Goal: Task Accomplishment & Management: Complete application form

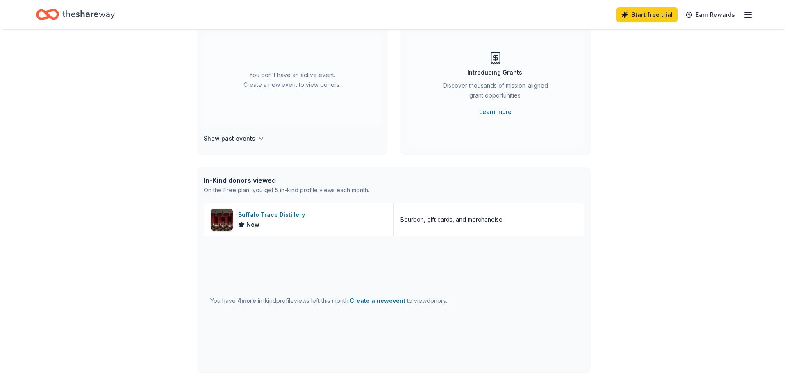
scroll to position [82, 0]
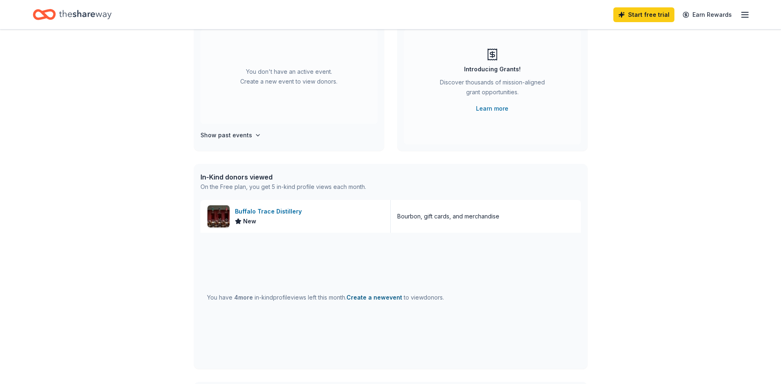
click at [402, 300] on button "Create a new event" at bounding box center [374, 298] width 56 height 10
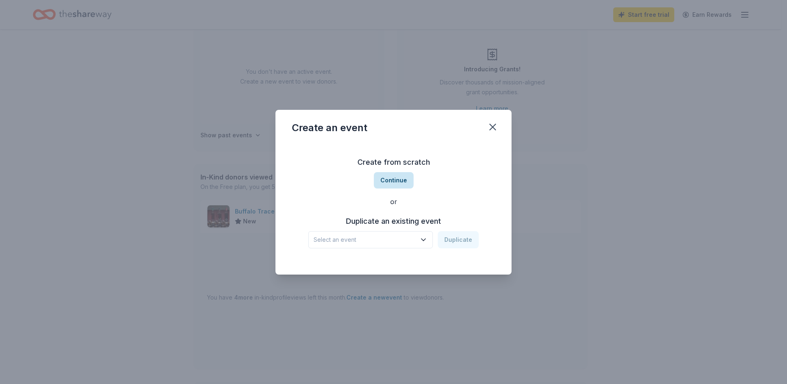
click at [397, 183] on button "Continue" at bounding box center [394, 180] width 40 height 16
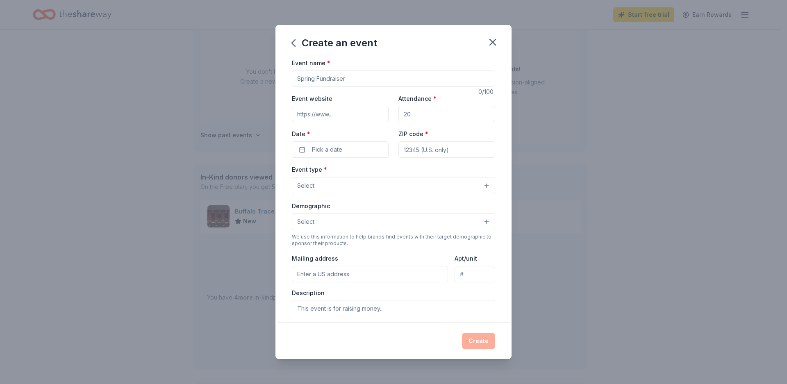
click at [363, 84] on input "Event name *" at bounding box center [393, 78] width 203 height 16
type input "[MEDICAL_DATA] Association Gala"
click at [340, 117] on input "Event website" at bounding box center [340, 114] width 97 height 16
type input "thescak.org"
click at [429, 117] on input "Attendance *" at bounding box center [446, 114] width 97 height 16
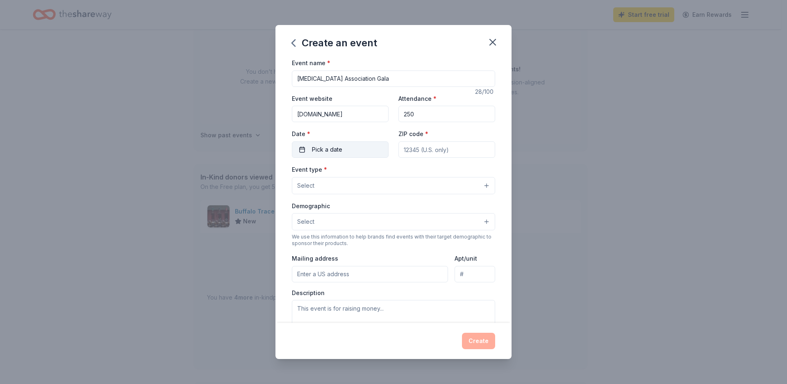
type input "250"
click at [334, 152] on span "Pick a date" at bounding box center [327, 150] width 30 height 10
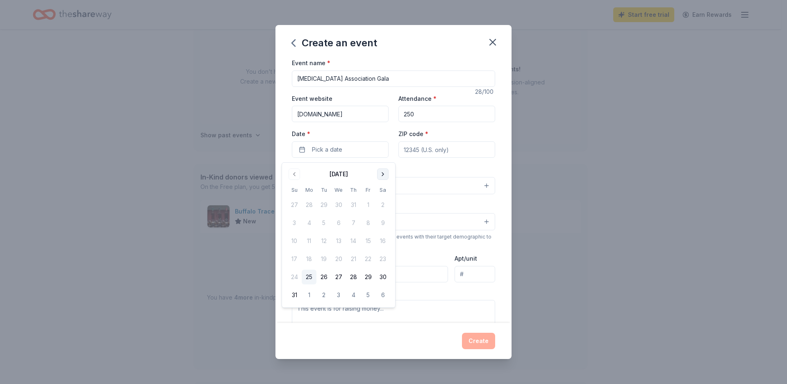
click at [386, 174] on button "Go to next month" at bounding box center [382, 173] width 11 height 11
click at [383, 175] on button "Go to next month" at bounding box center [382, 173] width 11 height 11
click at [381, 206] on button "4" at bounding box center [382, 204] width 15 height 15
click at [426, 154] on input "ZIP code *" at bounding box center [446, 149] width 97 height 16
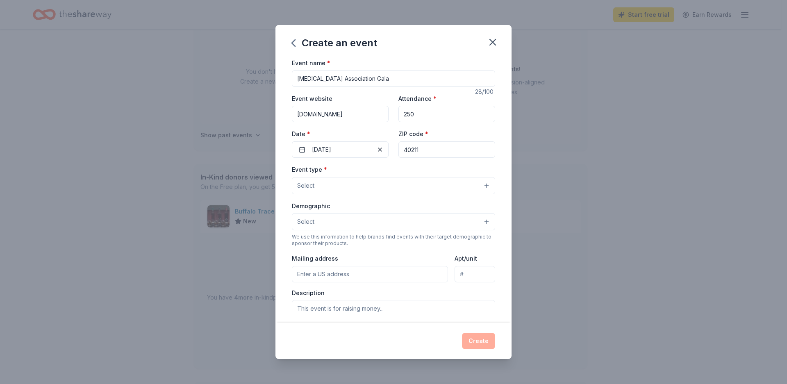
type input "40211"
click at [415, 191] on button "Select" at bounding box center [393, 185] width 203 height 17
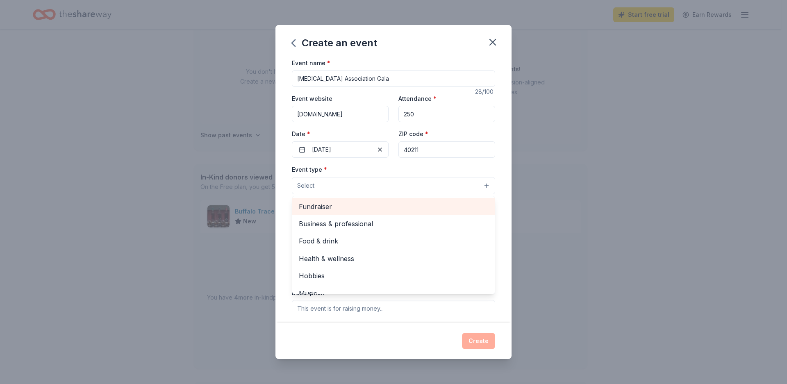
click at [343, 206] on span "Fundraiser" at bounding box center [393, 206] width 189 height 11
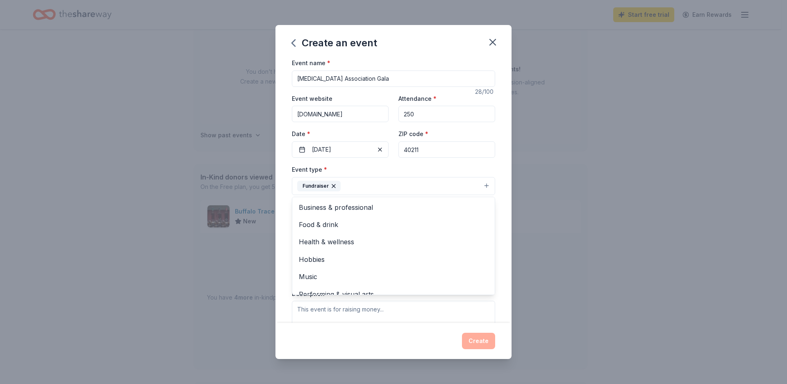
click at [501, 230] on div "Event name * Sickle Cell Association Gala 28 /100 Event website thescak.org Att…" at bounding box center [393, 190] width 236 height 265
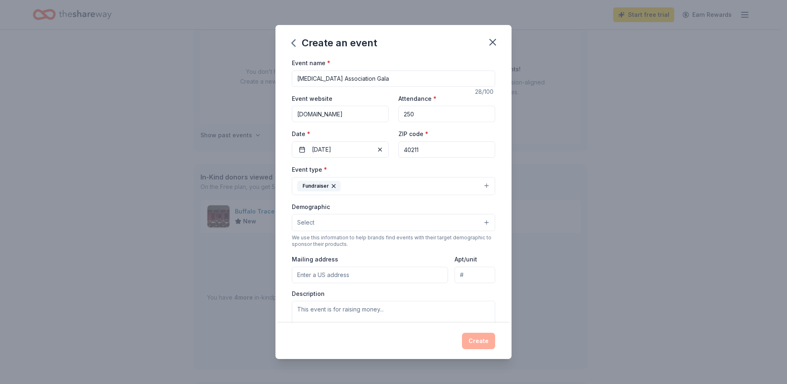
click at [479, 227] on button "Select" at bounding box center [393, 222] width 203 height 17
click at [459, 225] on button "Select" at bounding box center [393, 222] width 203 height 17
click at [458, 225] on button "Select" at bounding box center [393, 222] width 203 height 17
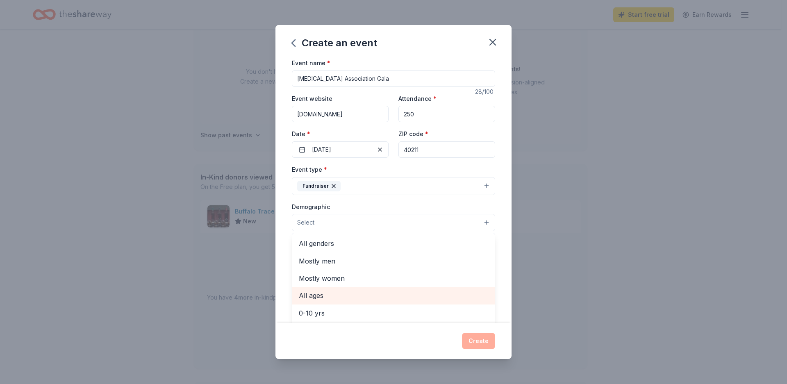
click at [324, 297] on span "All ages" at bounding box center [393, 295] width 189 height 11
click at [498, 288] on div "Event name * Sickle Cell Association Gala 28 /100 Event website thescak.org Att…" at bounding box center [393, 190] width 236 height 265
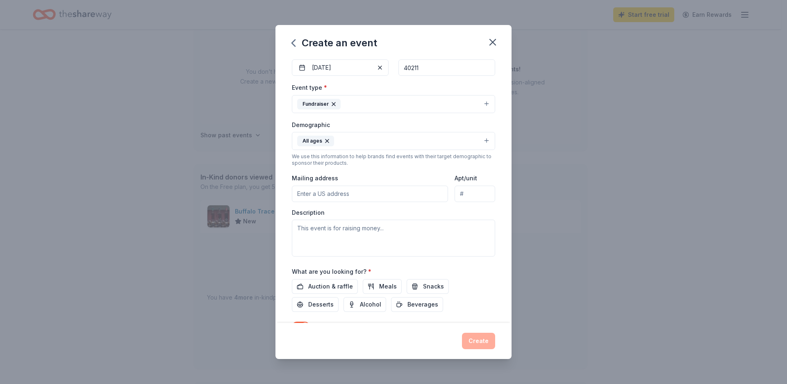
click at [350, 198] on input "Mailing address" at bounding box center [370, 194] width 156 height 16
type input "116 Tallyho Way"
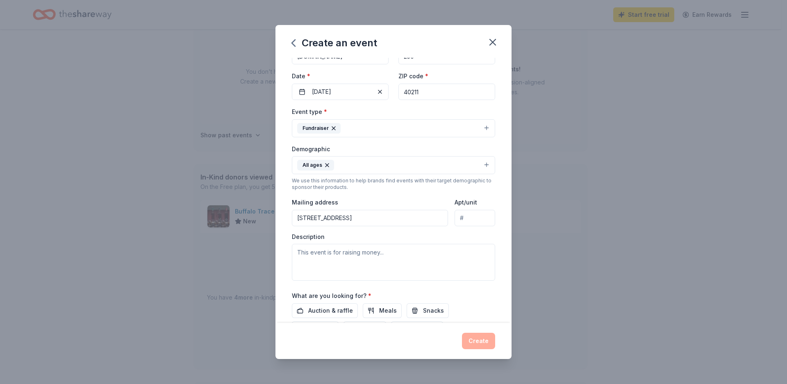
scroll to position [0, 0]
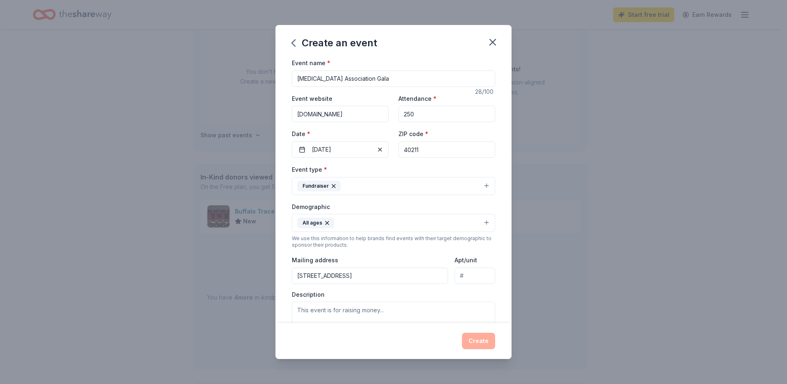
click at [323, 116] on input "thescak.org" at bounding box center [340, 114] width 97 height 16
type input "thescakky.org"
click at [227, 116] on div "Create an event Event name * Sickle Cell Association Gala 28 /100 Event website…" at bounding box center [393, 192] width 787 height 384
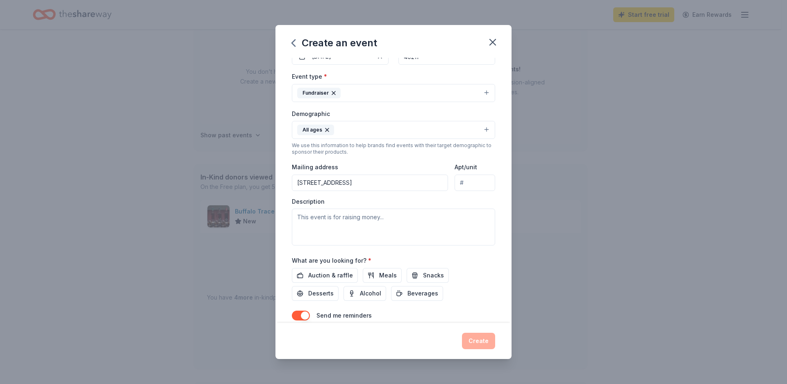
scroll to position [98, 0]
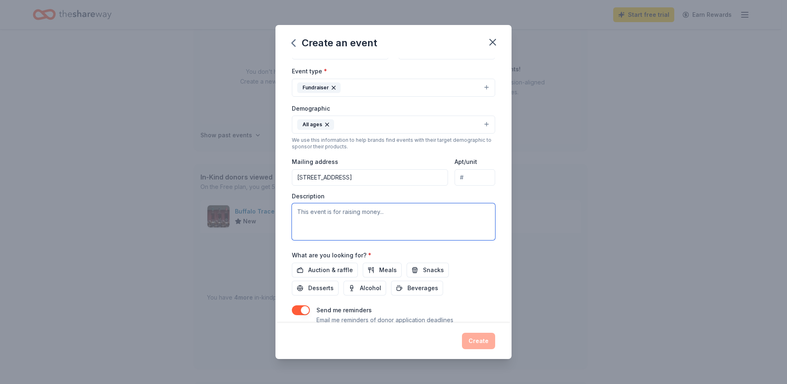
paste textarea "Our mission is to provide support, education, and advocacy to individuals and f…"
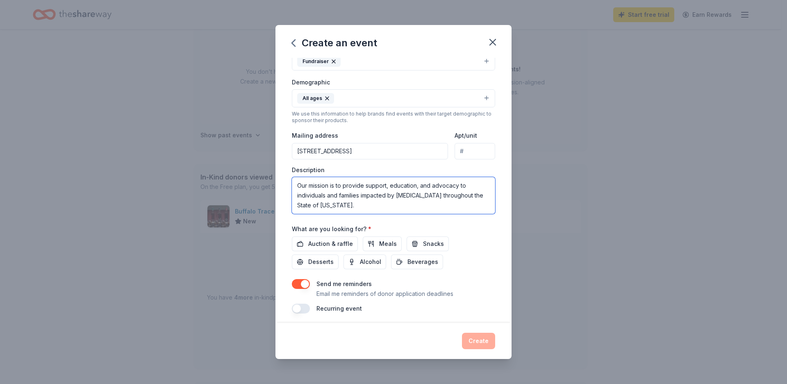
scroll to position [136, 0]
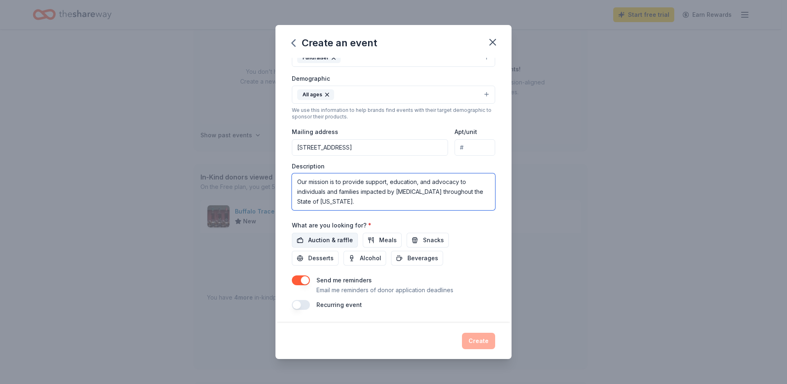
type textarea "Our mission is to provide support, education, and advocacy to individuals and f…"
click at [333, 240] on span "Auction & raffle" at bounding box center [330, 240] width 45 height 10
click at [393, 240] on span "Meals" at bounding box center [388, 240] width 18 height 10
click at [376, 258] on span "Alcohol" at bounding box center [370, 258] width 21 height 10
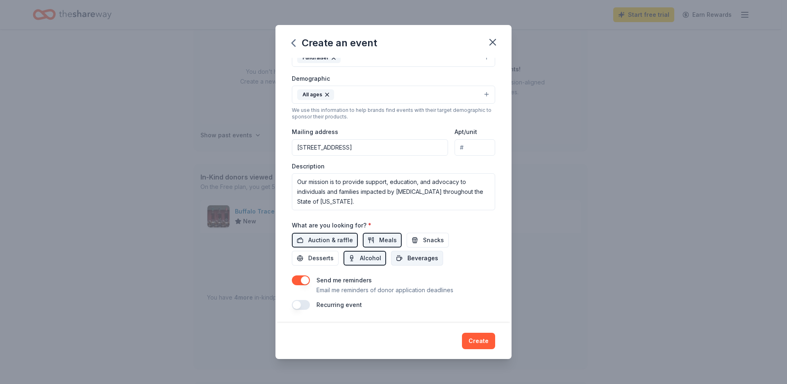
click at [431, 259] on span "Beverages" at bounding box center [422, 258] width 31 height 10
click at [316, 256] on span "Desserts" at bounding box center [320, 258] width 25 height 10
click at [444, 241] on span "Snacks" at bounding box center [433, 240] width 21 height 10
click at [373, 145] on input "116 Tallyho Way" at bounding box center [370, 147] width 156 height 16
type input "116 Tallyho Way,"
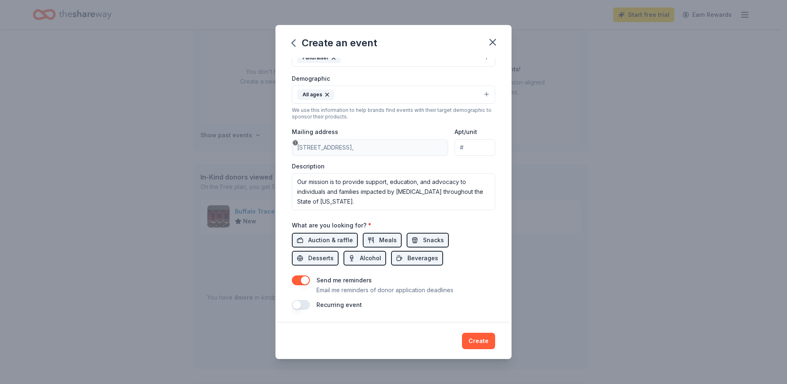
click at [374, 162] on div "Description Our mission is to provide support, education, and advocacy to indiv…" at bounding box center [393, 186] width 203 height 48
click at [347, 159] on div "Event type * Fundraiser Demographic All ages We use this information to help br…" at bounding box center [393, 123] width 203 height 174
click at [397, 164] on div "Description Our mission is to provide support, education, and advocacy to indiv…" at bounding box center [393, 186] width 203 height 48
click at [406, 186] on textarea "Our mission is to provide support, education, and advocacy to individuals and f…" at bounding box center [393, 191] width 203 height 37
click at [379, 154] on div "Event type * Fundraiser Demographic All ages We use this information to help br…" at bounding box center [393, 123] width 203 height 174
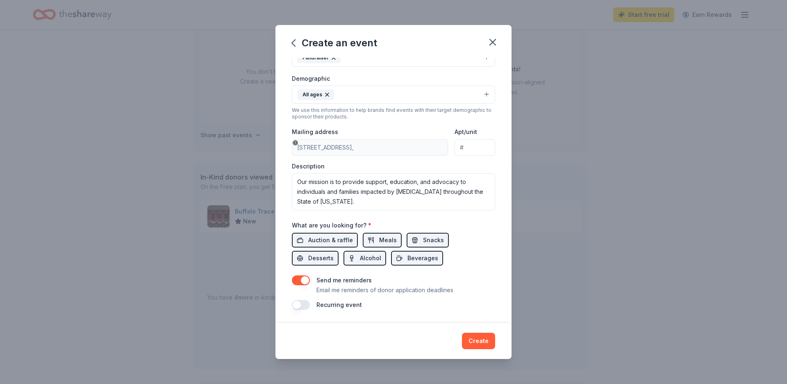
click at [338, 162] on div "Description Our mission is to provide support, education, and advocacy to indiv…" at bounding box center [393, 186] width 203 height 48
click at [474, 337] on button "Create" at bounding box center [478, 341] width 33 height 16
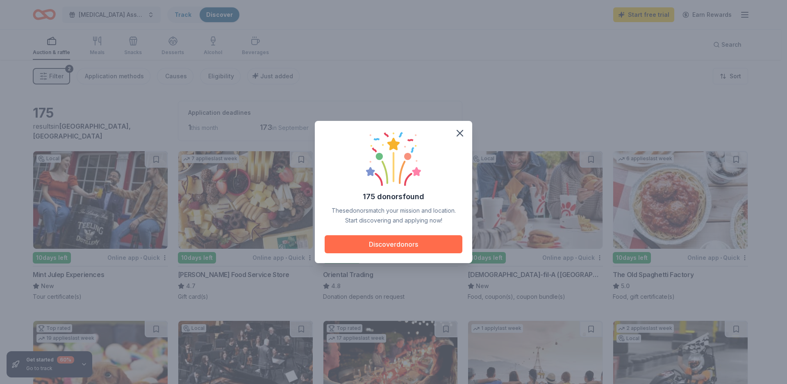
click at [397, 253] on button "Discover donors" at bounding box center [393, 244] width 138 height 18
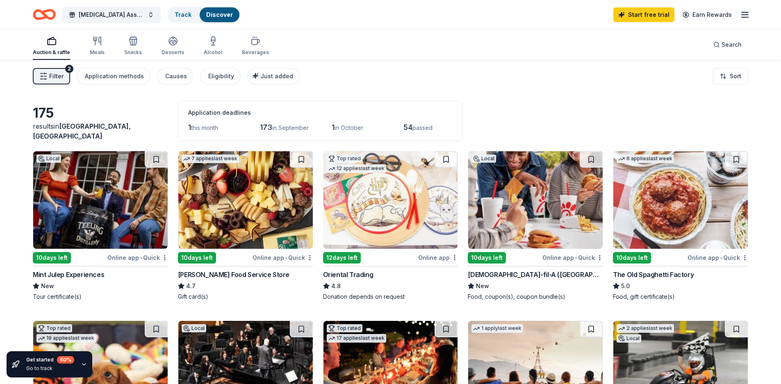
click at [223, 234] on img at bounding box center [245, 200] width 134 height 98
click at [222, 53] on div "Alcohol" at bounding box center [213, 52] width 18 height 7
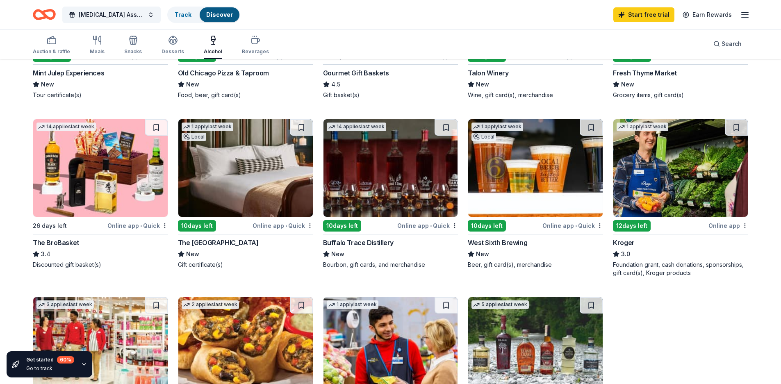
scroll to position [287, 0]
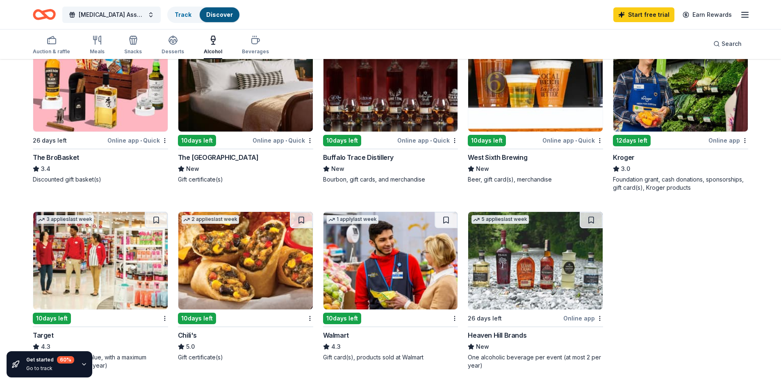
click at [356, 139] on div "10 days left" at bounding box center [342, 140] width 38 height 11
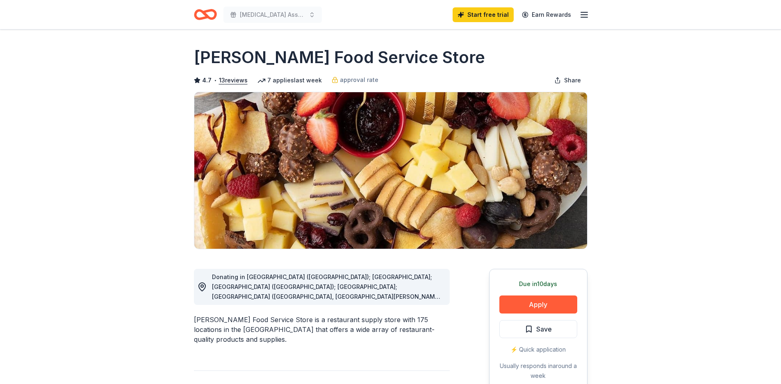
click at [524, 303] on button "Apply" at bounding box center [538, 304] width 78 height 18
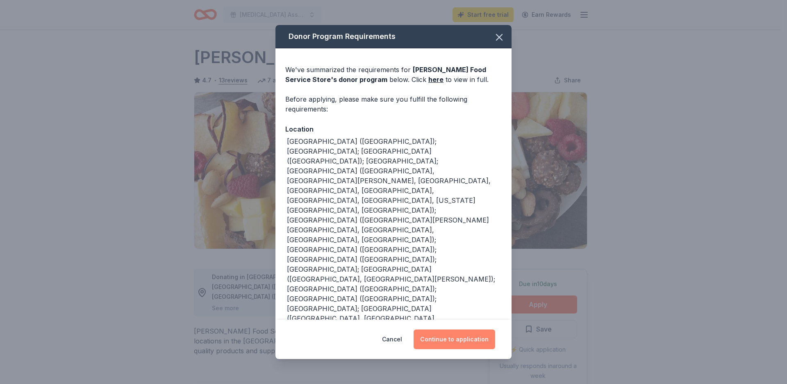
click at [449, 338] on button "Continue to application" at bounding box center [454, 339] width 82 height 20
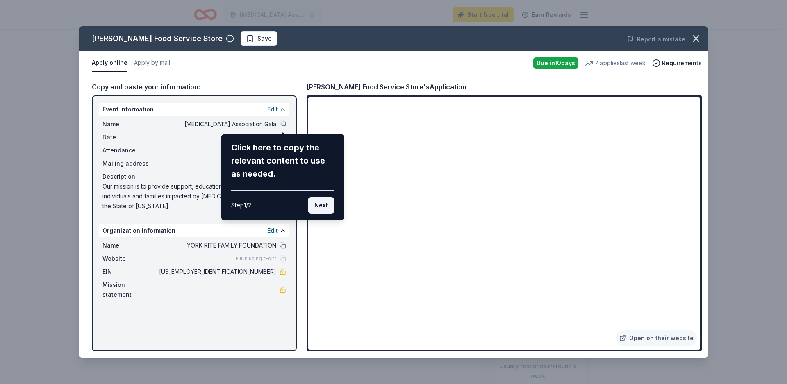
click at [322, 208] on button "Next" at bounding box center [321, 205] width 27 height 16
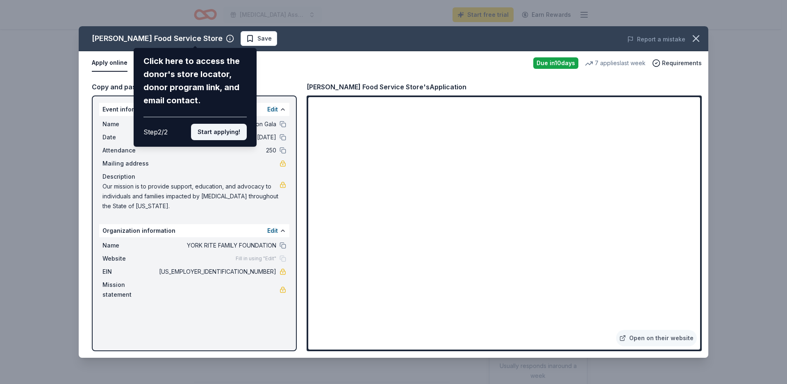
click at [209, 137] on button "Start applying!" at bounding box center [219, 132] width 56 height 16
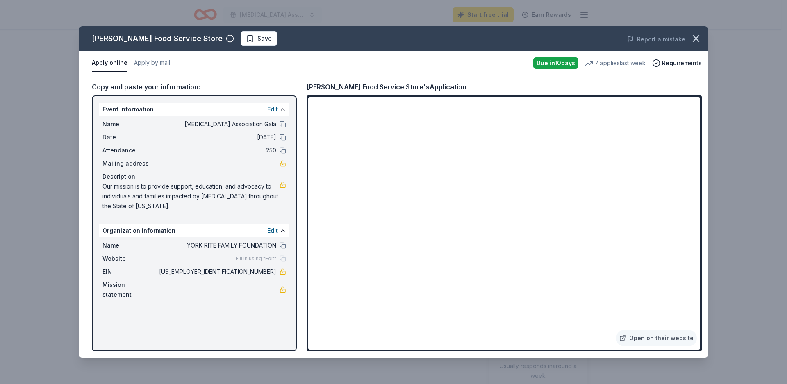
drag, startPoint x: 277, startPoint y: 125, endPoint x: 254, endPoint y: 125, distance: 23.4
click at [254, 125] on div "Name [MEDICAL_DATA] Association Gala" at bounding box center [194, 124] width 184 height 10
click at [696, 41] on icon "button" at bounding box center [695, 38] width 11 height 11
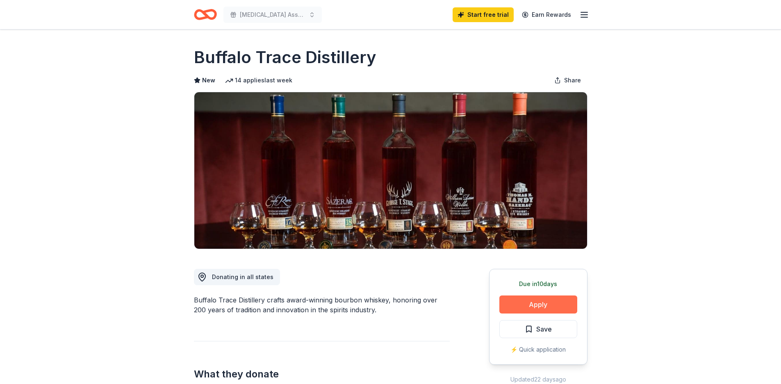
click at [537, 304] on button "Apply" at bounding box center [538, 304] width 78 height 18
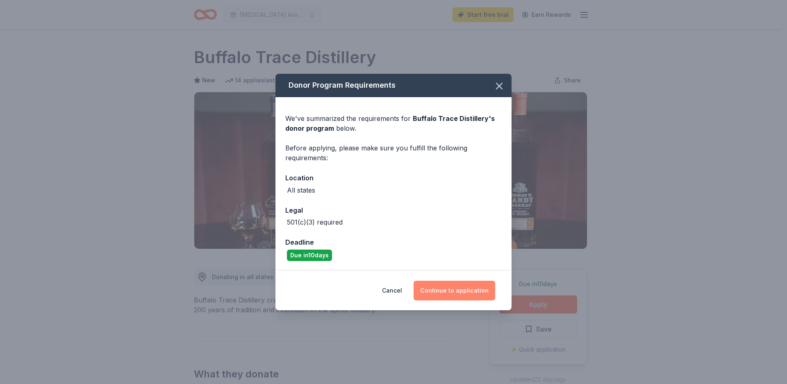
click at [450, 290] on button "Continue to application" at bounding box center [454, 291] width 82 height 20
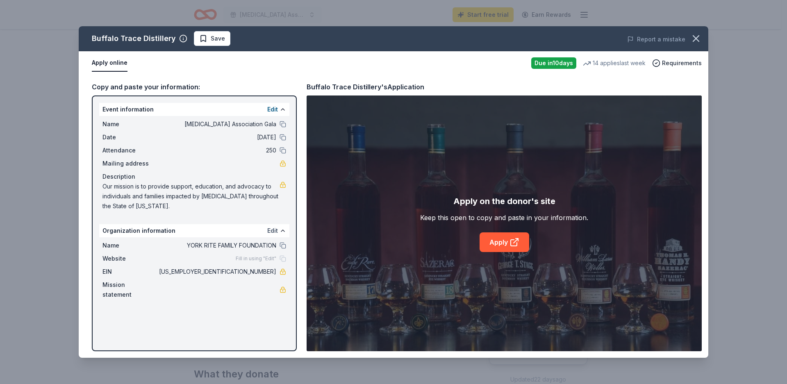
click at [272, 236] on button "Edit" at bounding box center [272, 231] width 11 height 10
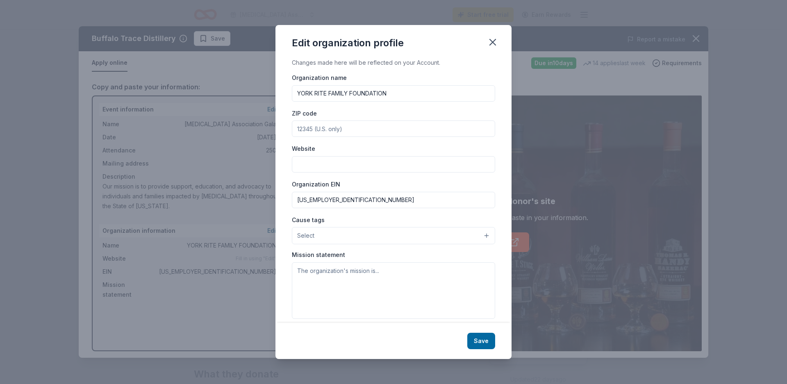
click at [419, 97] on input "YORK RITE FAMILY FOUNDATION" at bounding box center [393, 93] width 203 height 16
type input "Y"
type input "The Sickle Cell Association of Kentuckiana"
click at [368, 131] on input "ZIP code" at bounding box center [393, 128] width 203 height 16
type input "40211"
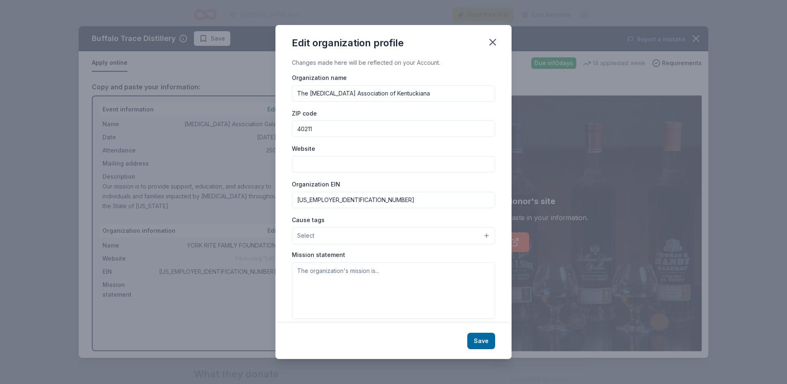
click at [313, 165] on input "Website" at bounding box center [393, 164] width 203 height 16
type input "thescakky.org"
click at [346, 204] on input "[US_EMPLOYER_IDENTIFICATION_NUMBER]" at bounding box center [393, 200] width 203 height 16
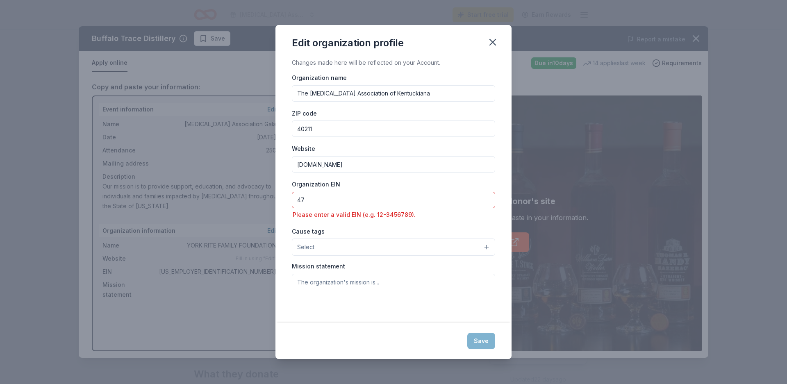
type input "4"
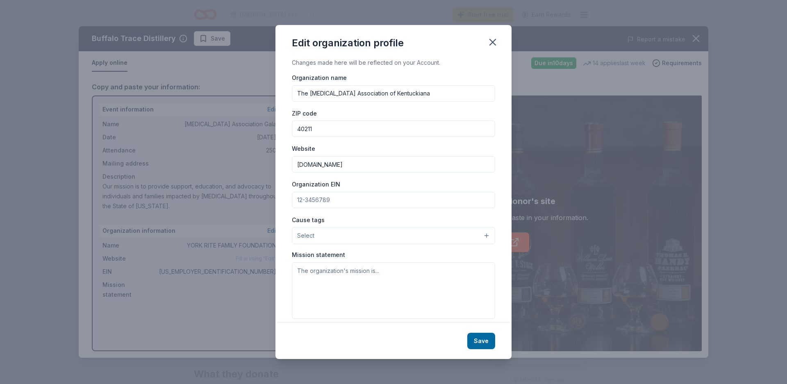
paste input "61-1383380"
type input "61-1383380"
click at [354, 238] on button "Select" at bounding box center [393, 235] width 203 height 17
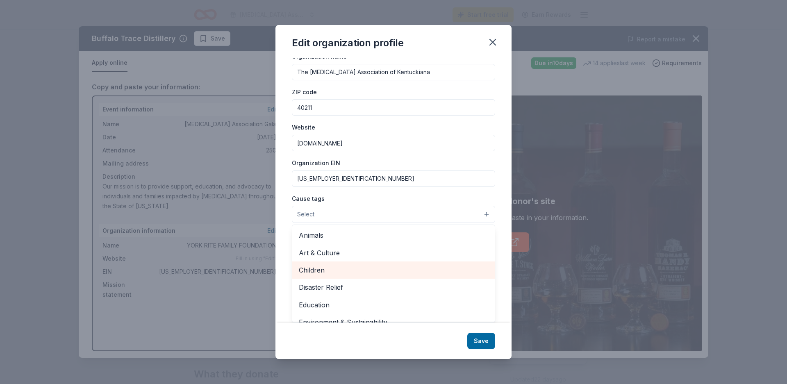
click at [376, 265] on span "Children" at bounding box center [393, 270] width 189 height 11
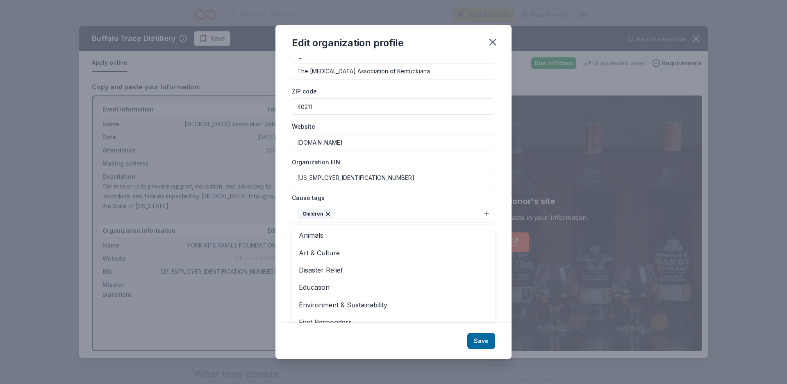
click at [498, 272] on div "Changes made here will be reflected on your Account. Organization name The Sick…" at bounding box center [393, 190] width 236 height 265
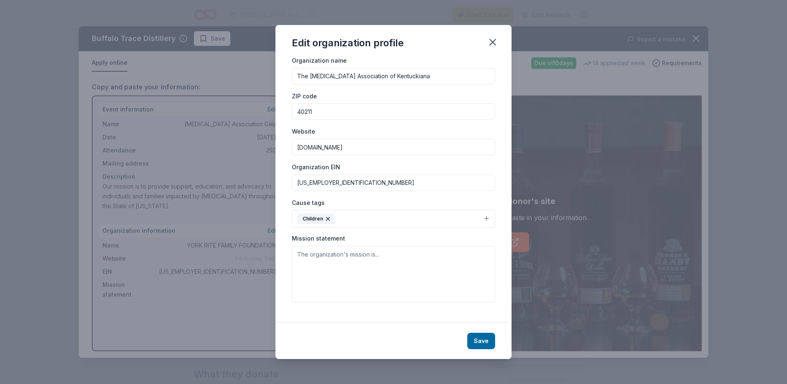
scroll to position [16, 0]
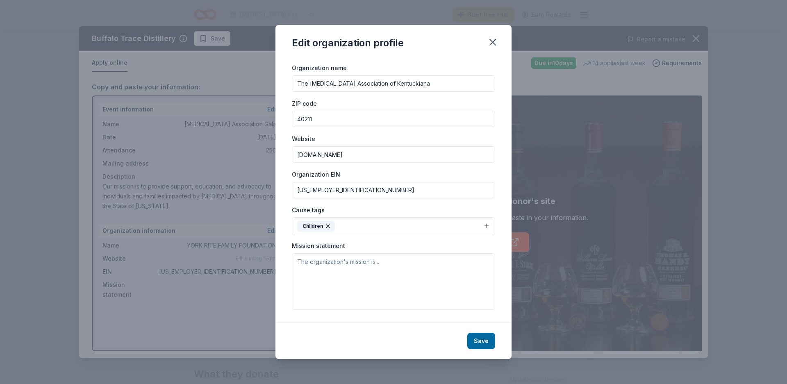
click at [205, 207] on div "Edit organization profile Changes made here will be reflected on your Account. …" at bounding box center [393, 192] width 787 height 384
paste textarea "Our mission is to provide support, education, and advocacy to individuals and f…"
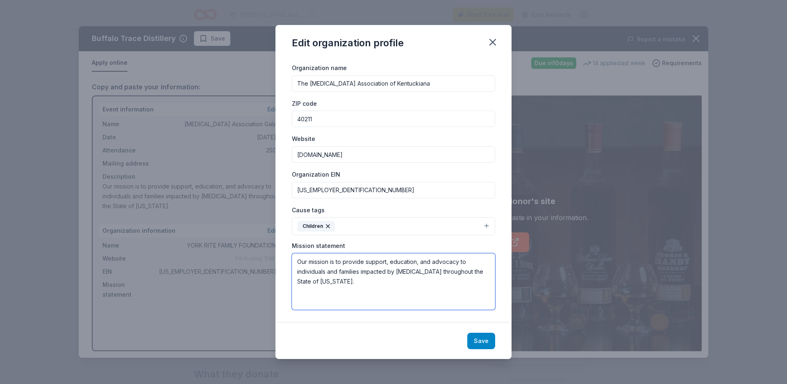
type textarea "Our mission is to provide support, education, and advocacy to individuals and f…"
click at [481, 338] on button "Save" at bounding box center [481, 341] width 28 height 16
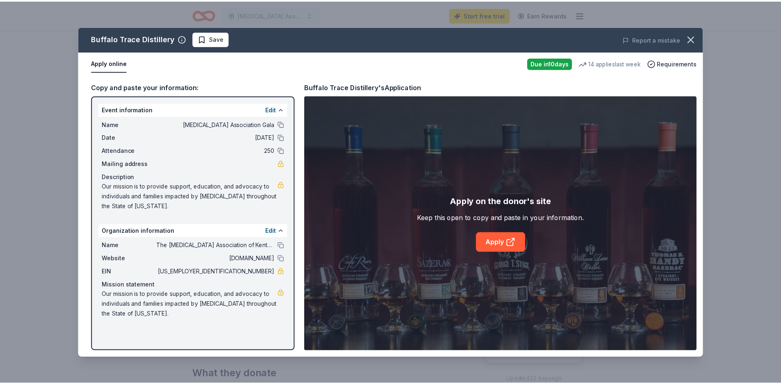
scroll to position [0, 0]
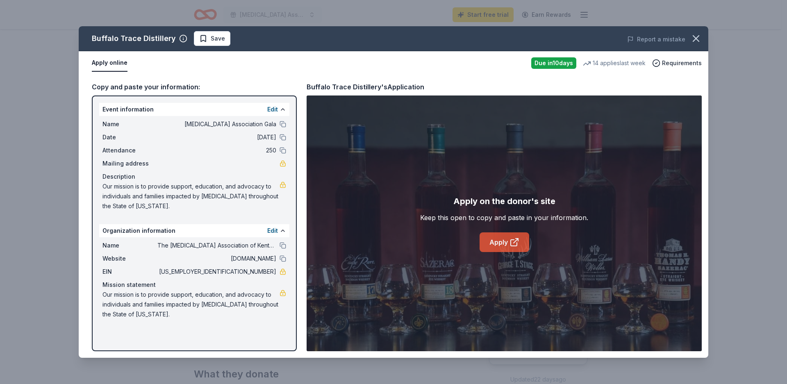
click at [505, 241] on link "Apply" at bounding box center [504, 242] width 50 height 20
click at [693, 40] on icon "button" at bounding box center [695, 38] width 11 height 11
